Goal: Find specific page/section: Locate a particular part of the current website

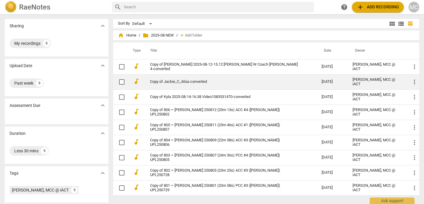
scroll to position [9, 0]
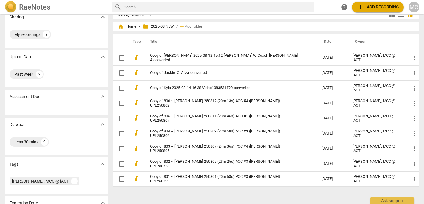
click at [128, 26] on span "home Home" at bounding box center [127, 27] width 18 height 6
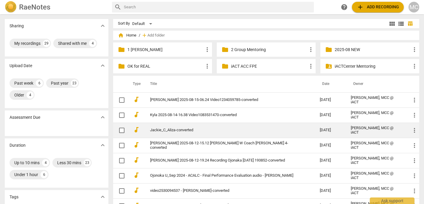
scroll to position [1, 0]
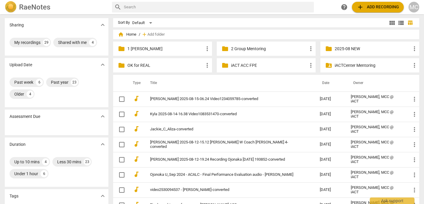
click at [161, 47] on p "1 [PERSON_NAME]" at bounding box center [165, 49] width 76 height 6
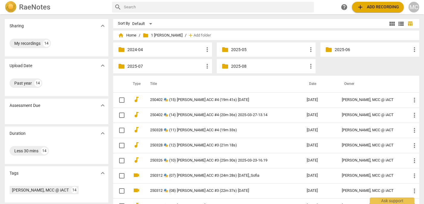
click at [132, 65] on p "2025-07" at bounding box center [165, 66] width 76 height 6
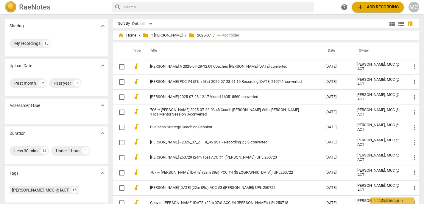
click at [159, 34] on span "folder 1 [PERSON_NAME]" at bounding box center [163, 35] width 40 height 6
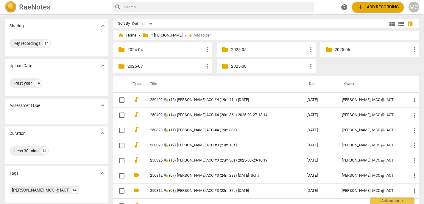
click at [161, 48] on p "2024-04" at bounding box center [165, 50] width 76 height 6
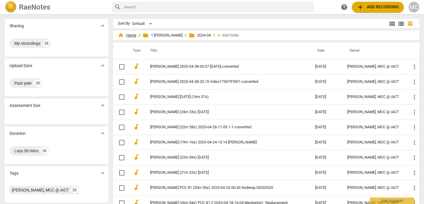
click at [132, 34] on span "home Home" at bounding box center [127, 35] width 18 height 6
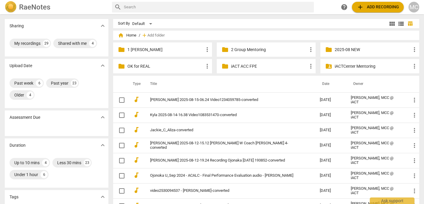
click at [185, 4] on input "text" at bounding box center [218, 7] width 188 height 10
type input "ani"
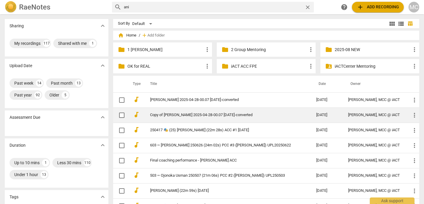
click at [182, 114] on link "Copy of [PERSON_NAME] 2025-04-28-00.07 [DATE]-converted" at bounding box center [222, 115] width 145 height 4
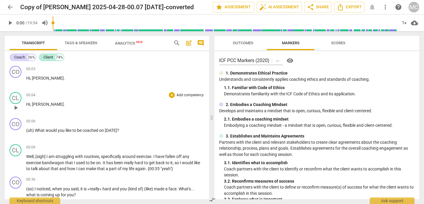
scroll to position [160, 0]
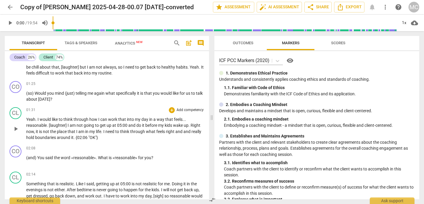
click at [183, 130] on span "and" at bounding box center [179, 131] width 8 height 5
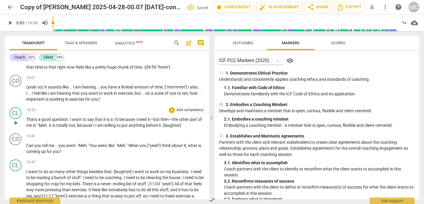
click at [97, 128] on span "I" at bounding box center [96, 125] width 2 height 5
click at [121, 103] on p "(yeah so) It sounds like . . . I am hearing . . . you have a limited amount of …" at bounding box center [115, 93] width 178 height 18
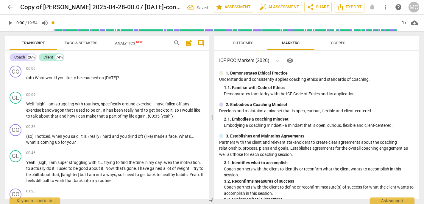
scroll to position [0, 0]
